Goal: Find specific page/section: Find specific page/section

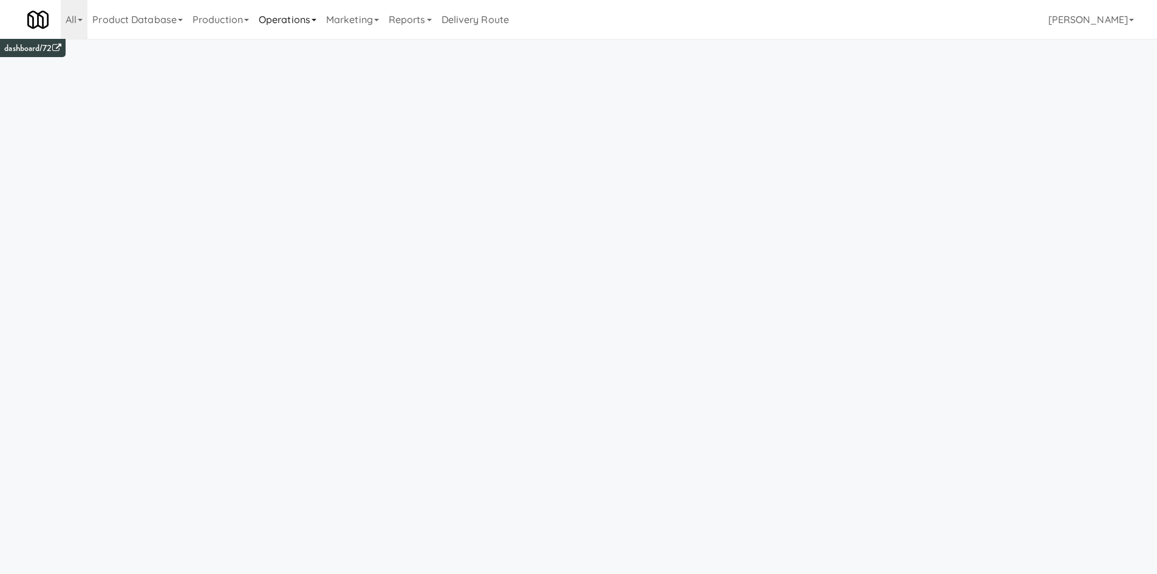
click at [305, 26] on link "Operations" at bounding box center [287, 19] width 67 height 39
click at [312, 53] on link "Sites" at bounding box center [302, 53] width 97 height 22
click at [329, 16] on link "Marketing" at bounding box center [352, 19] width 63 height 39
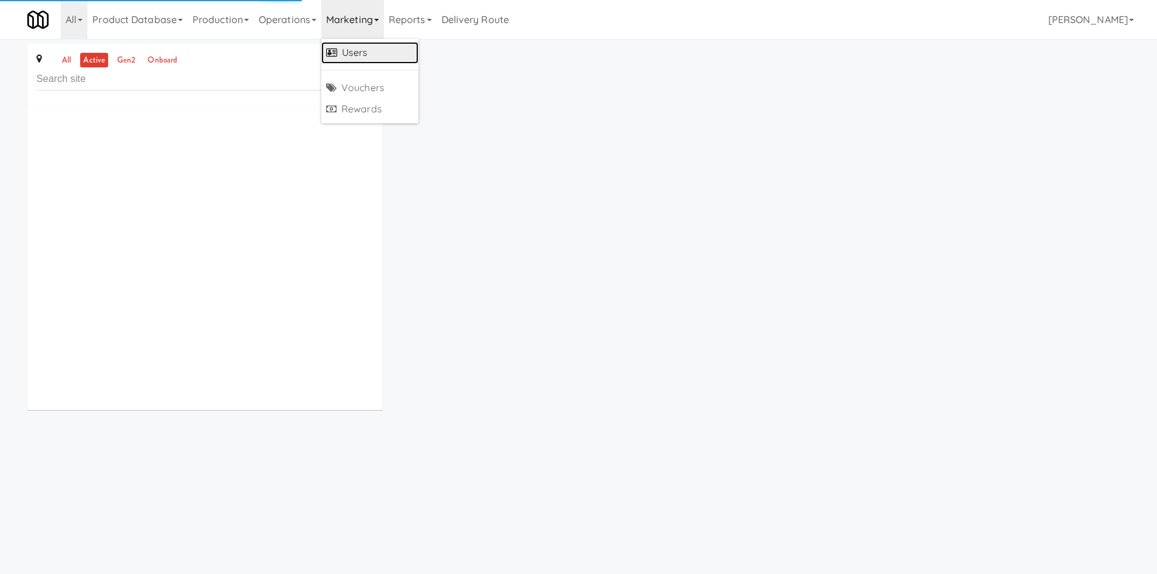
click at [373, 57] on link "Users" at bounding box center [369, 53] width 97 height 22
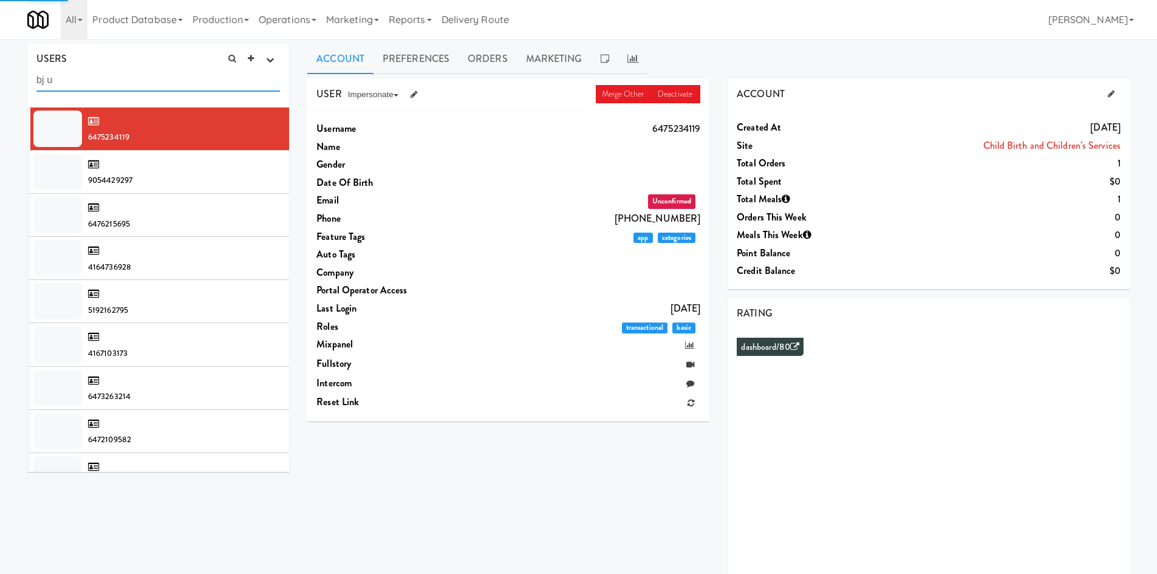
type input "bj u"
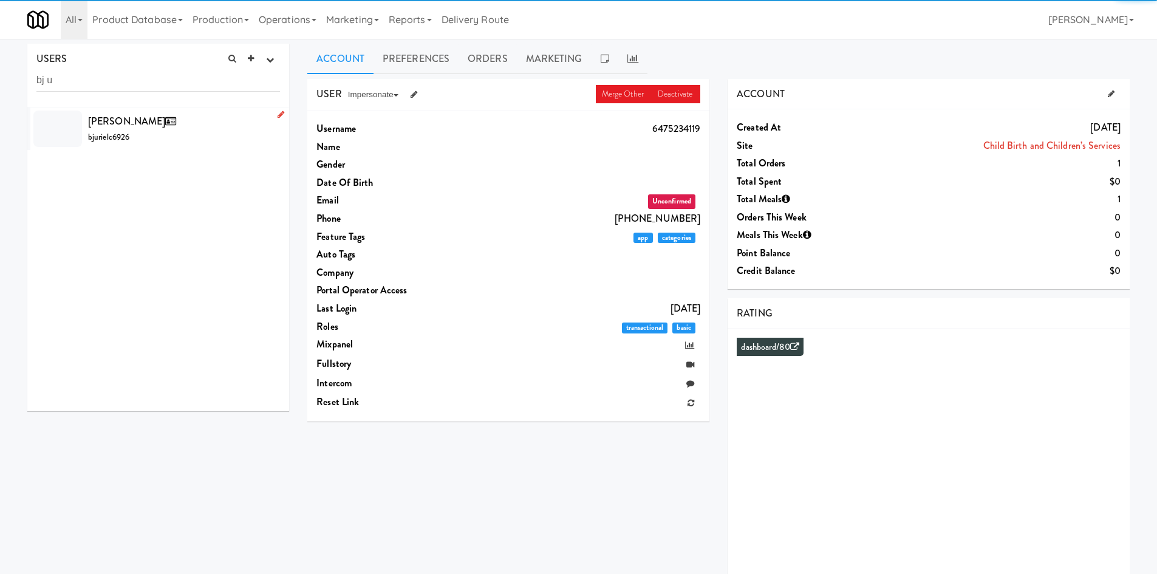
click at [191, 142] on div "[PERSON_NAME] bjurielc6926" at bounding box center [184, 128] width 192 height 33
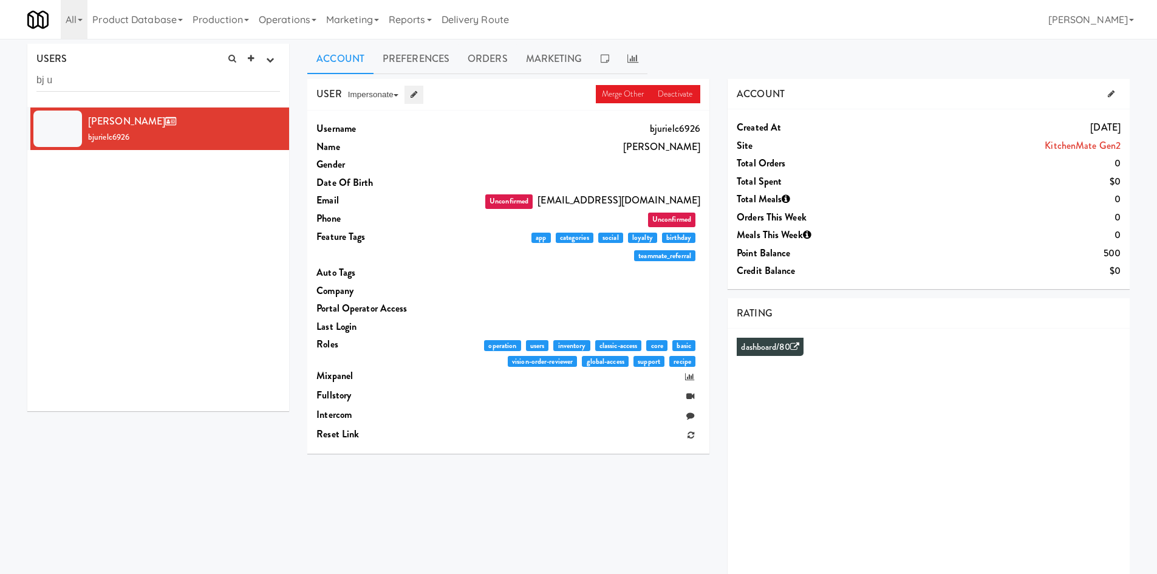
click at [422, 98] on link at bounding box center [414, 95] width 19 height 18
